Goal: Transaction & Acquisition: Purchase product/service

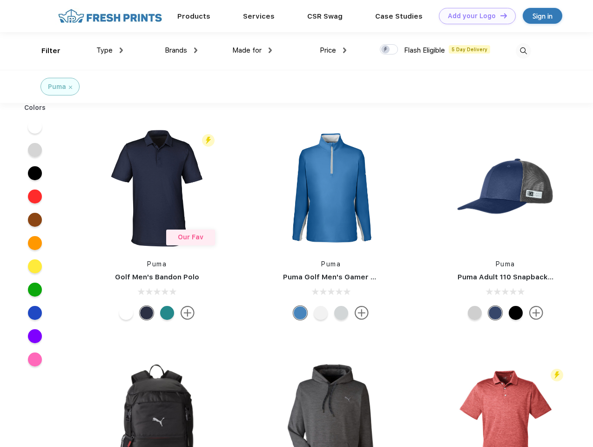
click at [474, 16] on link "Add your Logo Design Tool" at bounding box center [477, 16] width 77 height 16
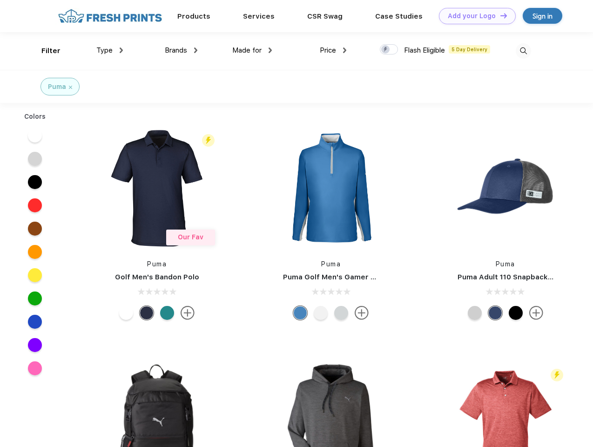
click at [0, 0] on div "Design Tool" at bounding box center [0, 0] width 0 height 0
click at [499, 15] on link "Add your Logo Design Tool" at bounding box center [477, 16] width 77 height 16
click at [45, 51] on div "Filter" at bounding box center [50, 51] width 19 height 11
click at [110, 50] on span "Type" at bounding box center [104, 50] width 16 height 8
click at [181, 50] on span "Brands" at bounding box center [176, 50] width 22 height 8
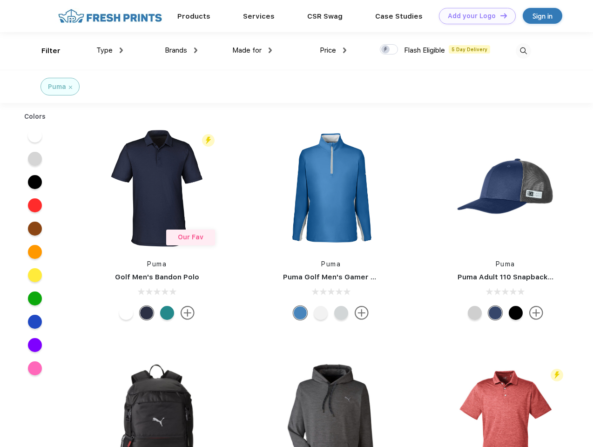
click at [252, 50] on span "Made for" at bounding box center [246, 50] width 29 height 8
click at [333, 50] on span "Price" at bounding box center [328, 50] width 16 height 8
click at [389, 50] on div at bounding box center [389, 49] width 18 height 10
click at [386, 50] on input "checkbox" at bounding box center [383, 47] width 6 height 6
click at [523, 51] on img at bounding box center [522, 50] width 15 height 15
